Goal: Information Seeking & Learning: Check status

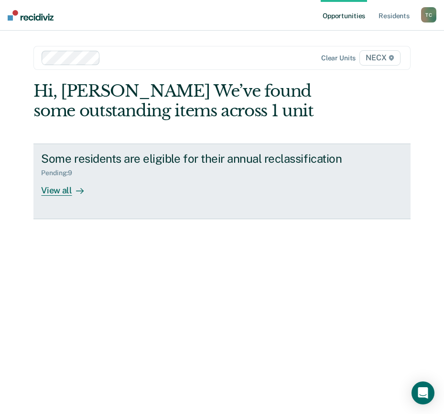
click at [59, 189] on div "View all" at bounding box center [68, 186] width 54 height 19
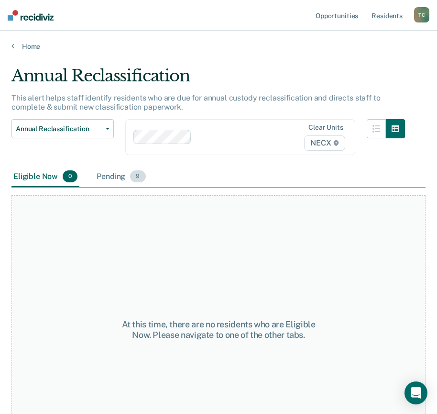
click at [109, 176] on div "Pending 9" at bounding box center [121, 176] width 53 height 21
